Goal: Find specific page/section

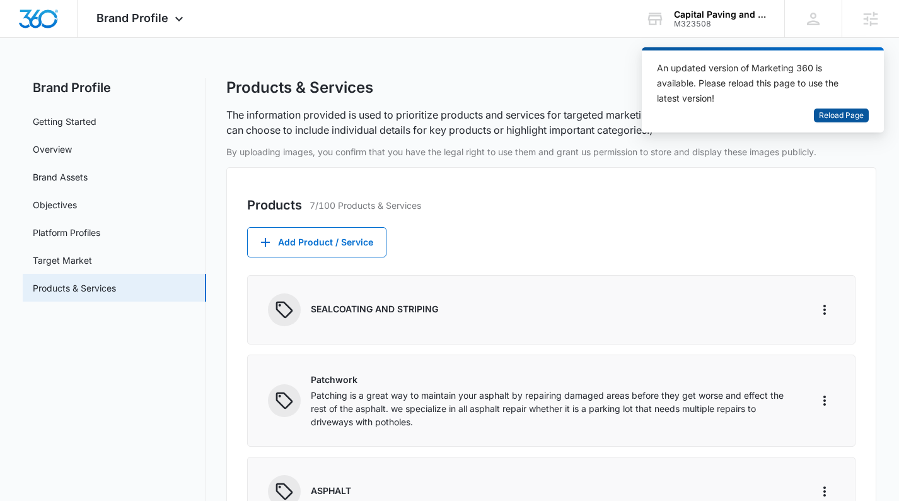
click at [855, 113] on span "Reload Page" at bounding box center [841, 116] width 45 height 12
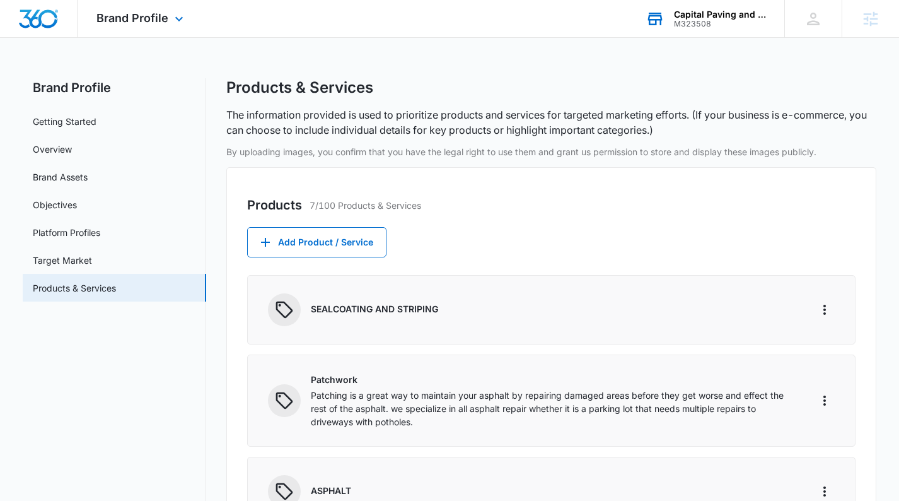
click at [734, 24] on div "M323508" at bounding box center [720, 24] width 92 height 9
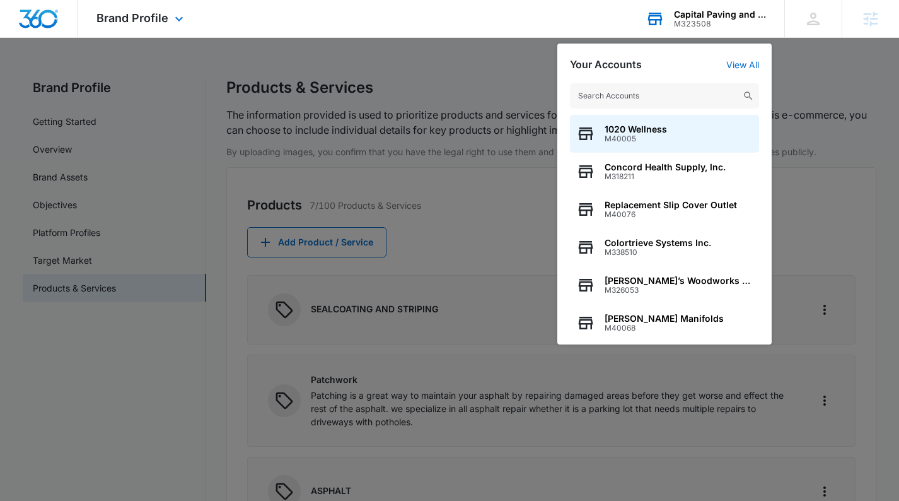
click at [633, 95] on input "text" at bounding box center [664, 95] width 189 height 25
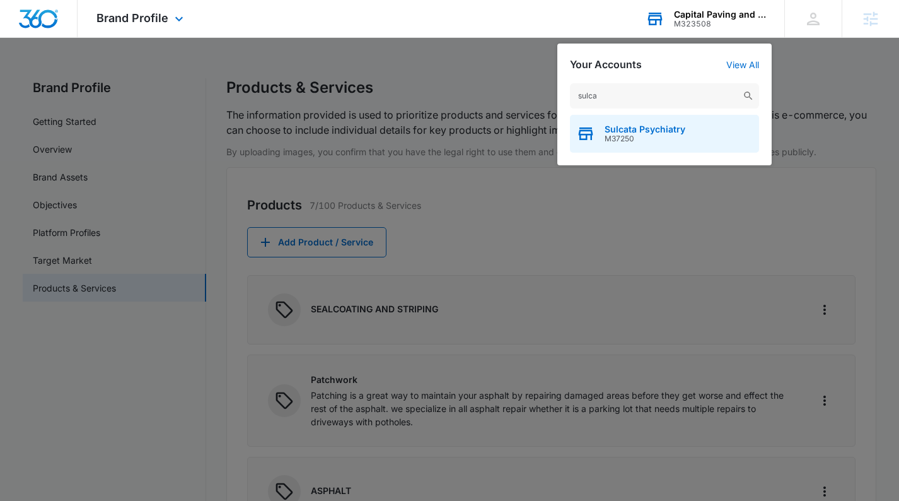
type input "sulca"
click at [629, 136] on span "M37250" at bounding box center [645, 138] width 81 height 9
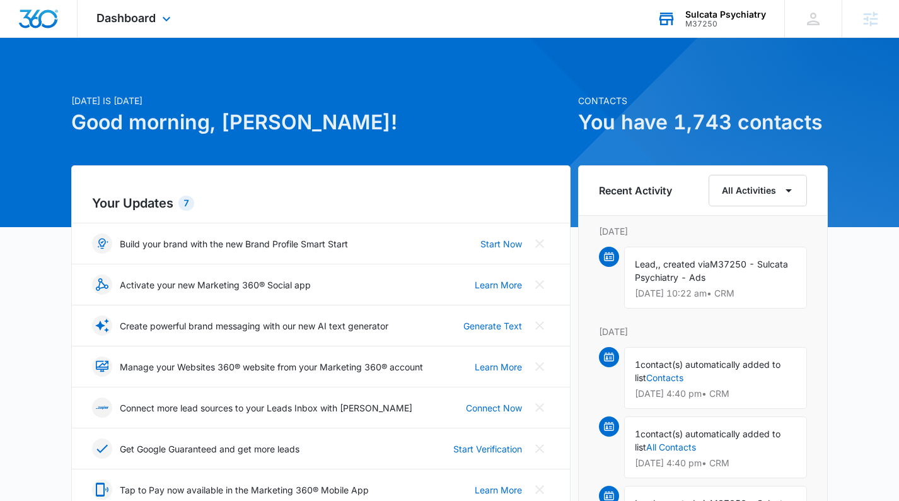
click at [149, 27] on div "Dashboard Apps Reputation Websites Forms CRM Email Social Content Ads Intellige…" at bounding box center [135, 18] width 115 height 37
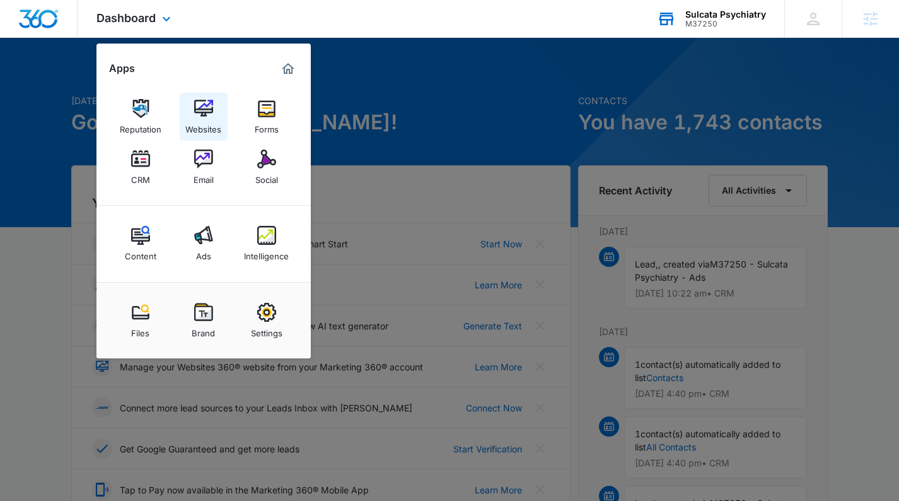
click at [209, 115] on img at bounding box center [203, 108] width 19 height 19
